Goal: Transaction & Acquisition: Purchase product/service

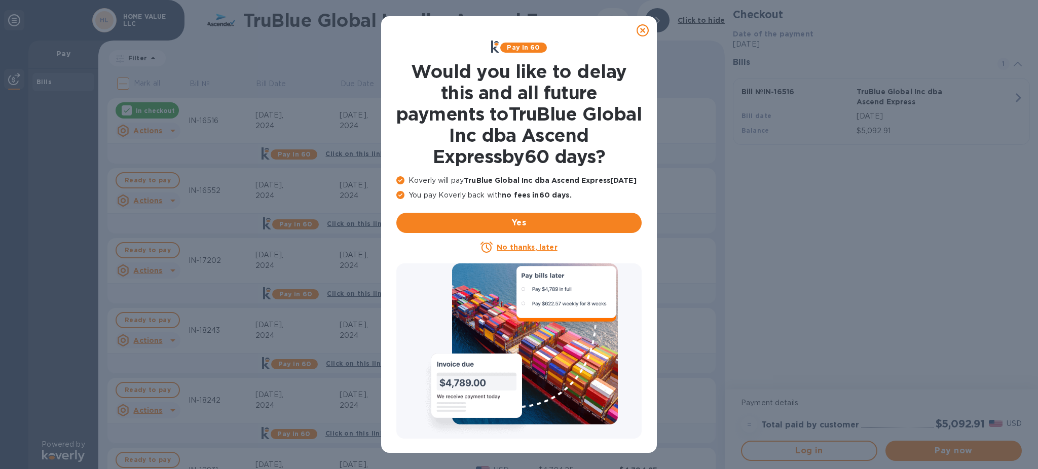
click at [644, 31] on icon at bounding box center [642, 30] width 12 height 12
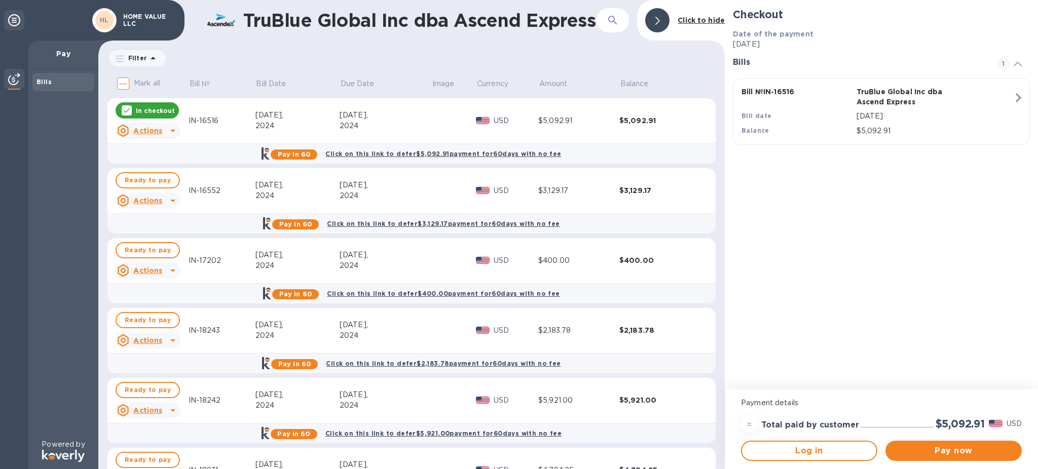
click at [125, 109] on icon at bounding box center [127, 110] width 8 height 8
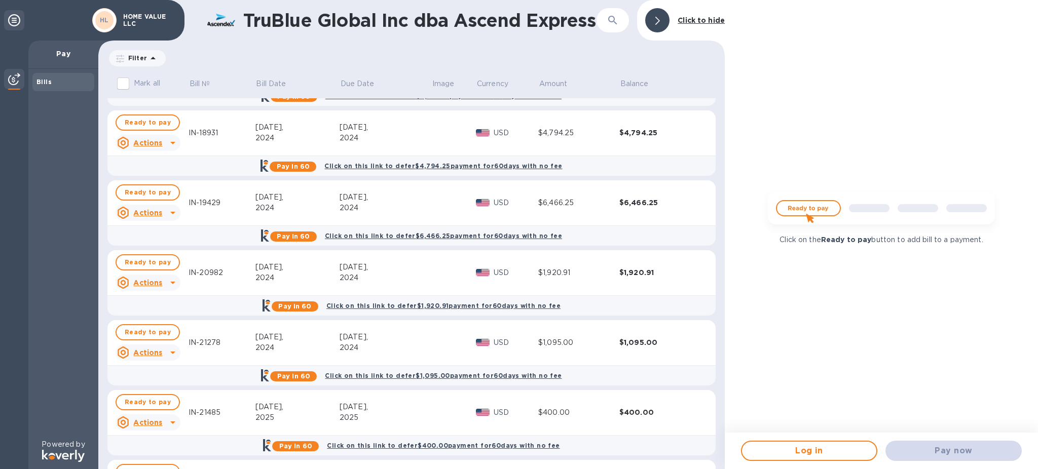
scroll to position [675, 0]
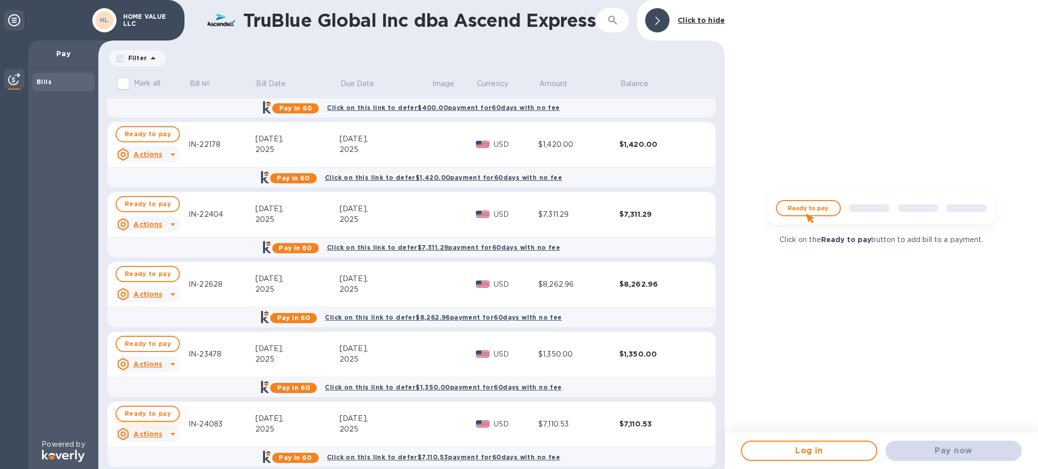
click at [139, 415] on span "Ready to pay" at bounding box center [148, 414] width 46 height 12
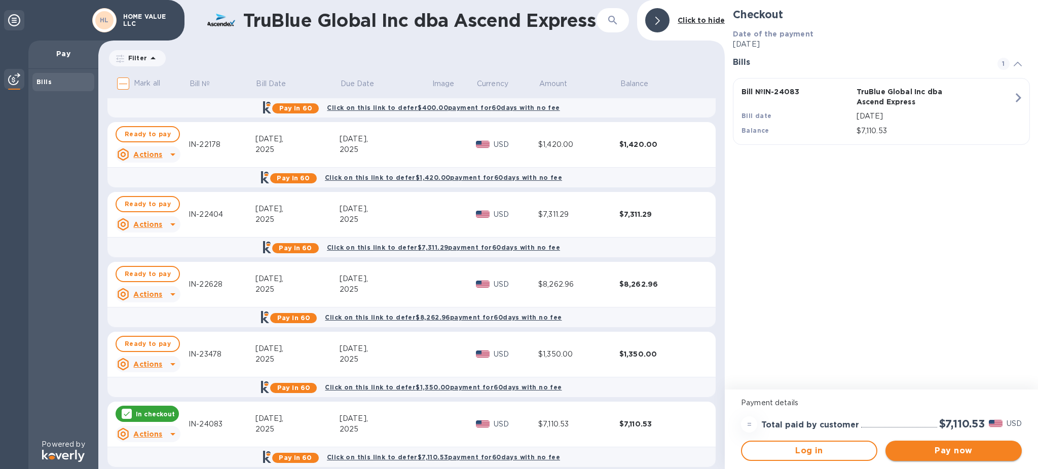
click at [917, 451] on span "Pay now" at bounding box center [953, 451] width 120 height 12
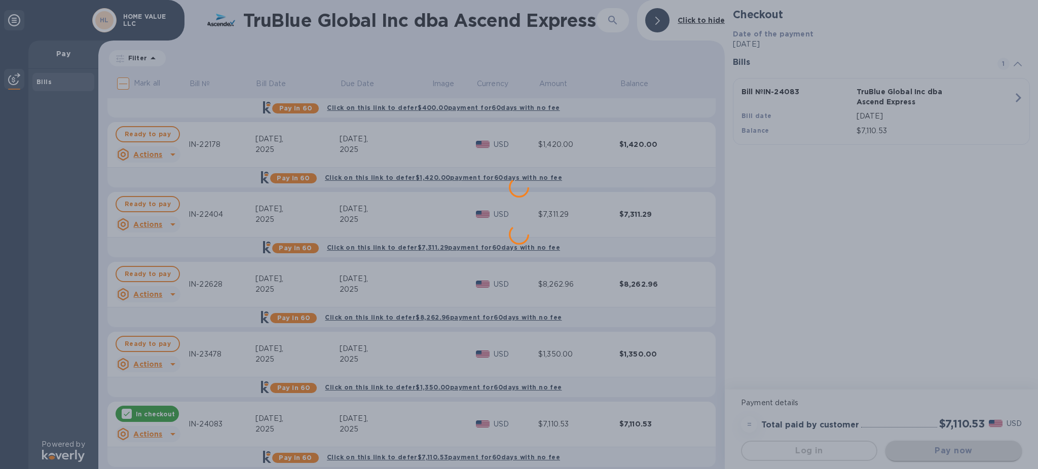
scroll to position [0, 0]
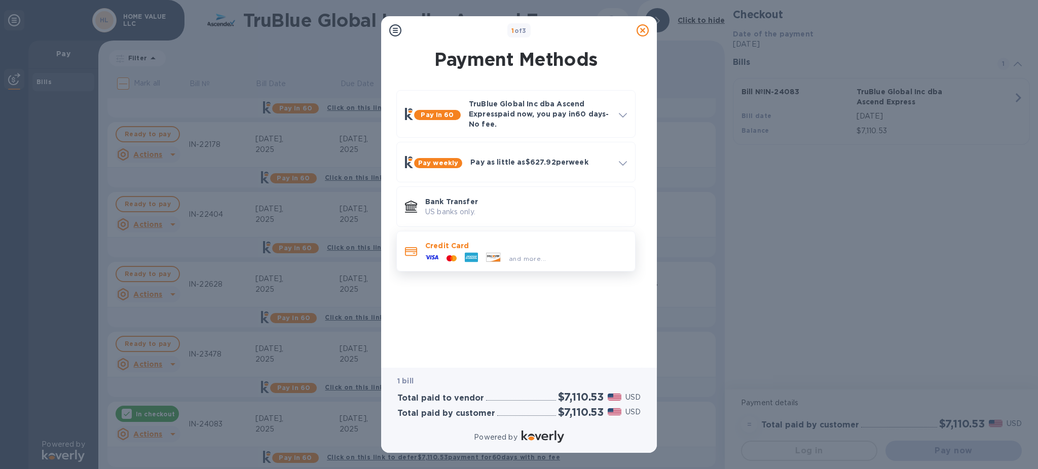
click at [453, 256] on icon at bounding box center [453, 258] width 5 height 6
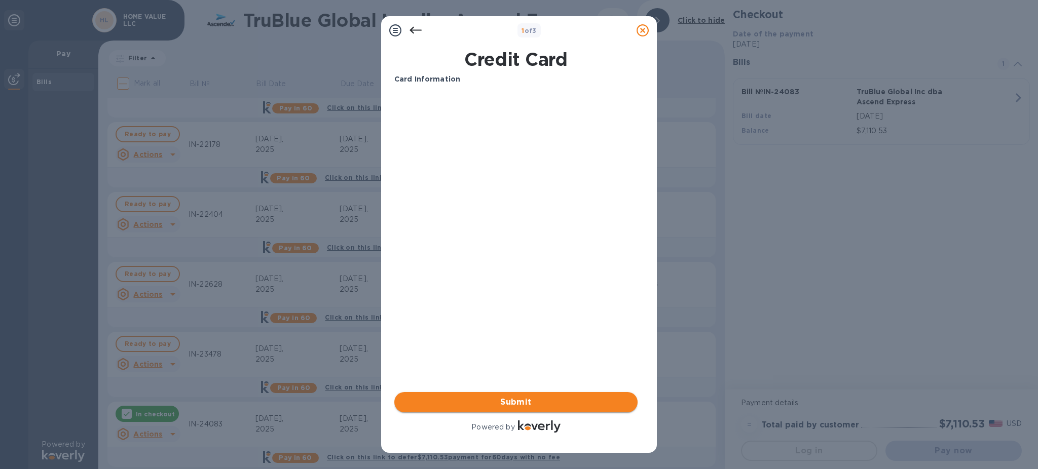
click at [520, 396] on button "Submit" at bounding box center [515, 402] width 243 height 20
click at [507, 401] on span "Submit" at bounding box center [515, 402] width 227 height 12
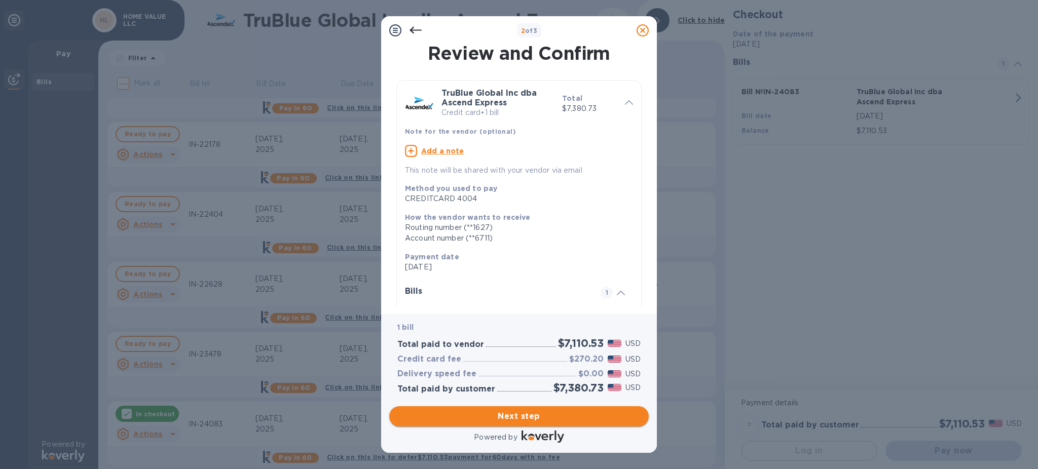
click at [563, 412] on span "Next step" at bounding box center [518, 416] width 243 height 12
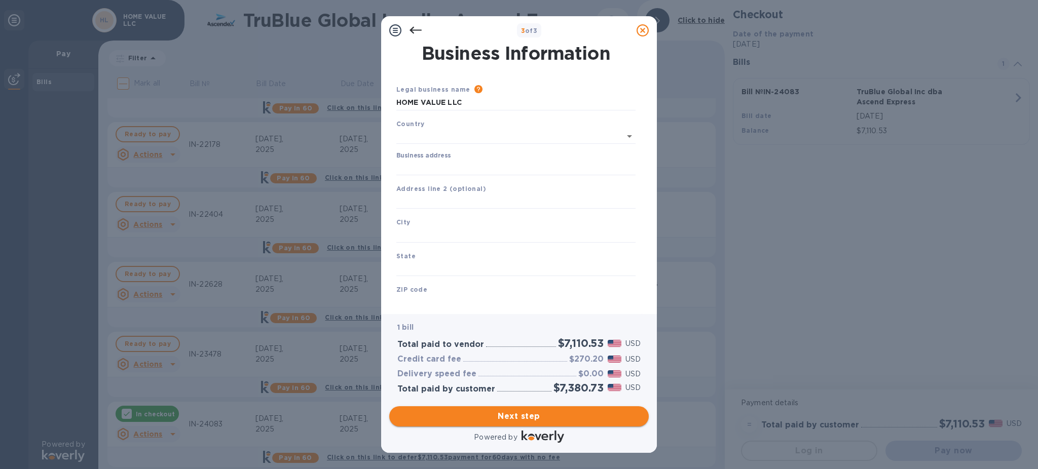
type input "[GEOGRAPHIC_DATA]"
click at [441, 168] on input "Business address" at bounding box center [515, 165] width 239 height 15
type input "[GEOGRAPHIC_DATA]"
click at [424, 231] on input "text" at bounding box center [515, 232] width 239 height 15
click at [425, 232] on input "text" at bounding box center [515, 232] width 239 height 15
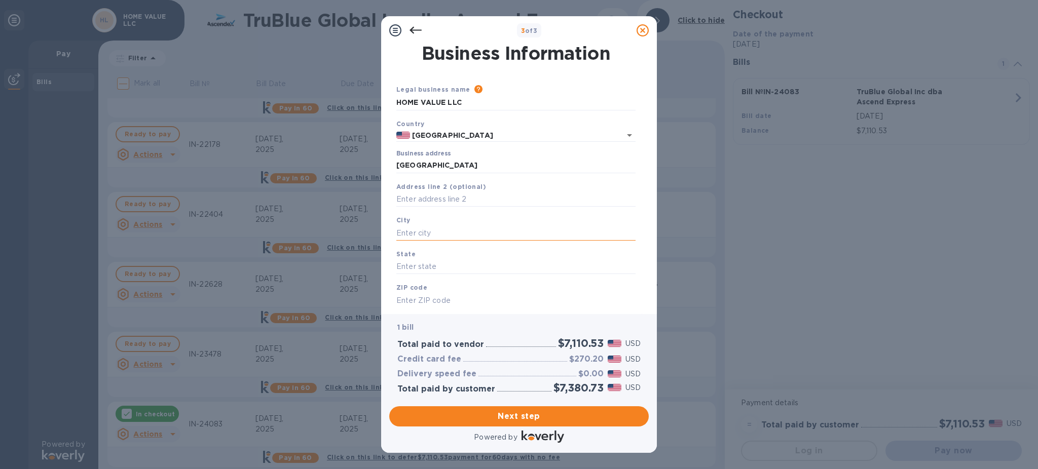
click at [425, 232] on input "text" at bounding box center [515, 232] width 239 height 15
type input "[GEOGRAPHIC_DATA]"
click at [456, 270] on input "text" at bounding box center [515, 266] width 239 height 15
type input "IL"
click at [426, 304] on input "text" at bounding box center [515, 300] width 239 height 15
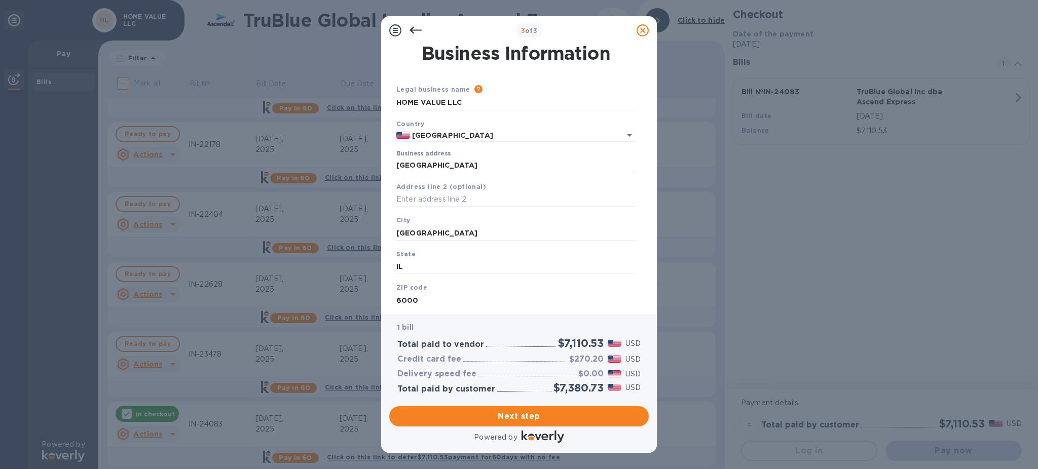
type input "60004"
click at [540, 422] on span "Next step" at bounding box center [518, 416] width 243 height 12
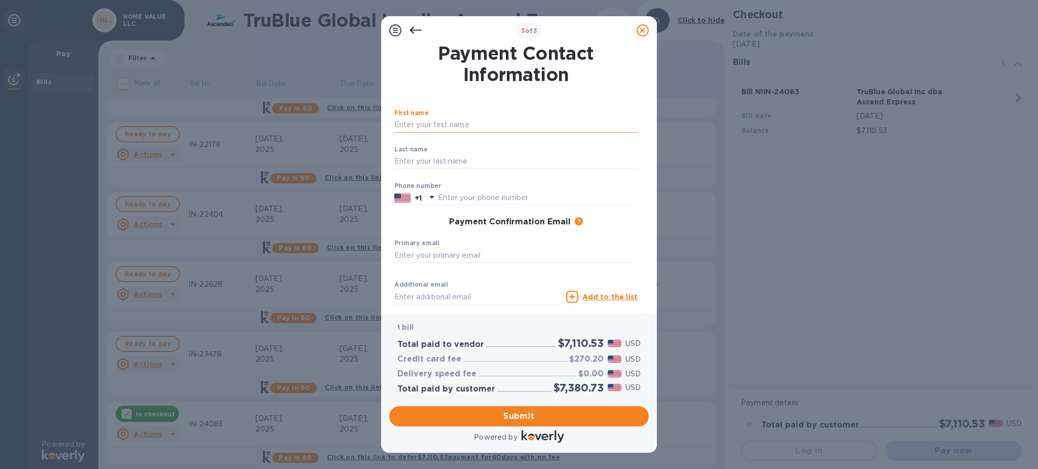
click at [415, 118] on input "text" at bounding box center [515, 125] width 243 height 15
type input "Baruch"
click at [416, 161] on input "text" at bounding box center [515, 161] width 243 height 15
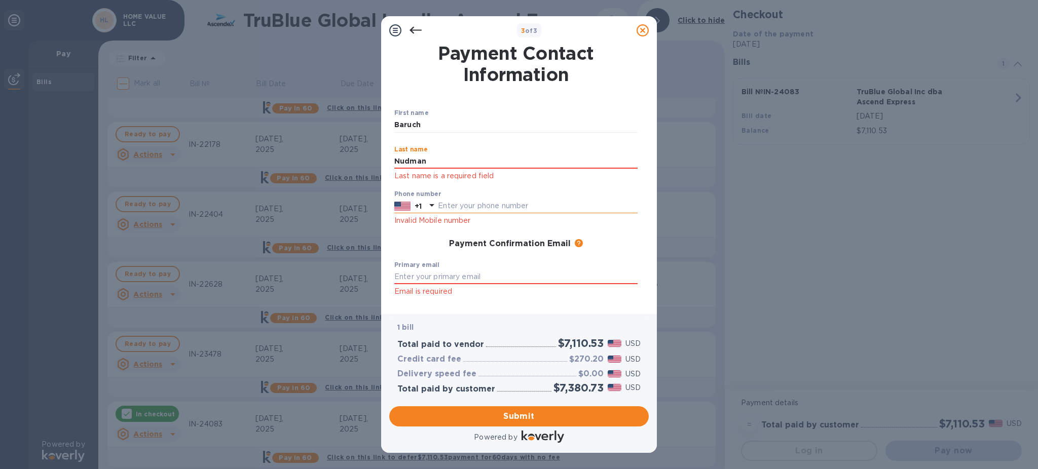
type input "Nudman"
click at [449, 205] on input "text" at bounding box center [538, 206] width 200 height 15
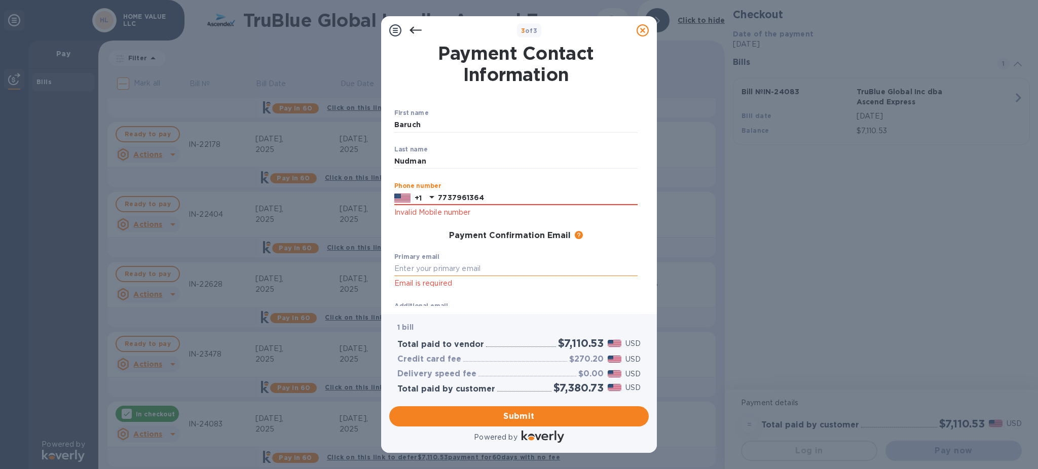
type input "7737961364"
click at [422, 266] on input "text" at bounding box center [515, 268] width 243 height 15
type input "[EMAIL_ADDRESS][DOMAIN_NAME]"
click at [533, 411] on span "Submit" at bounding box center [518, 416] width 243 height 12
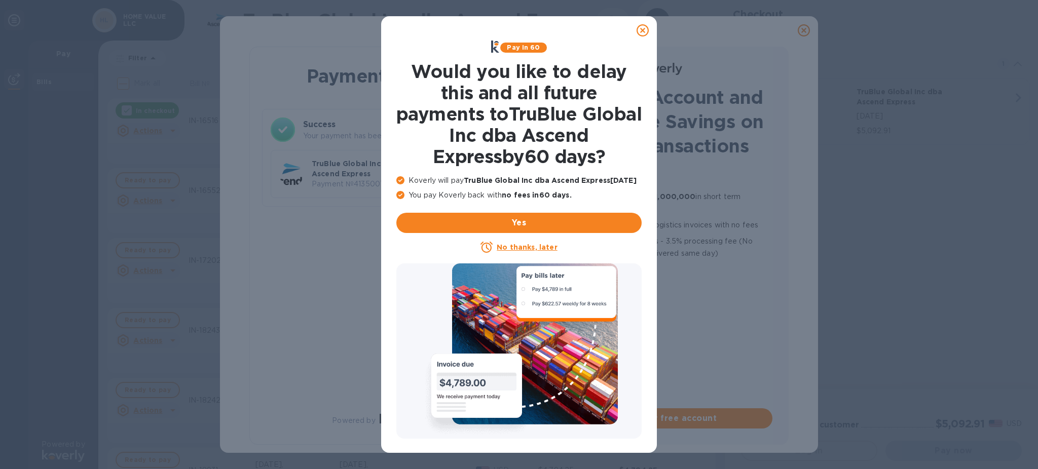
click at [643, 35] on icon at bounding box center [642, 30] width 12 height 12
